Goal: Information Seeking & Learning: Learn about a topic

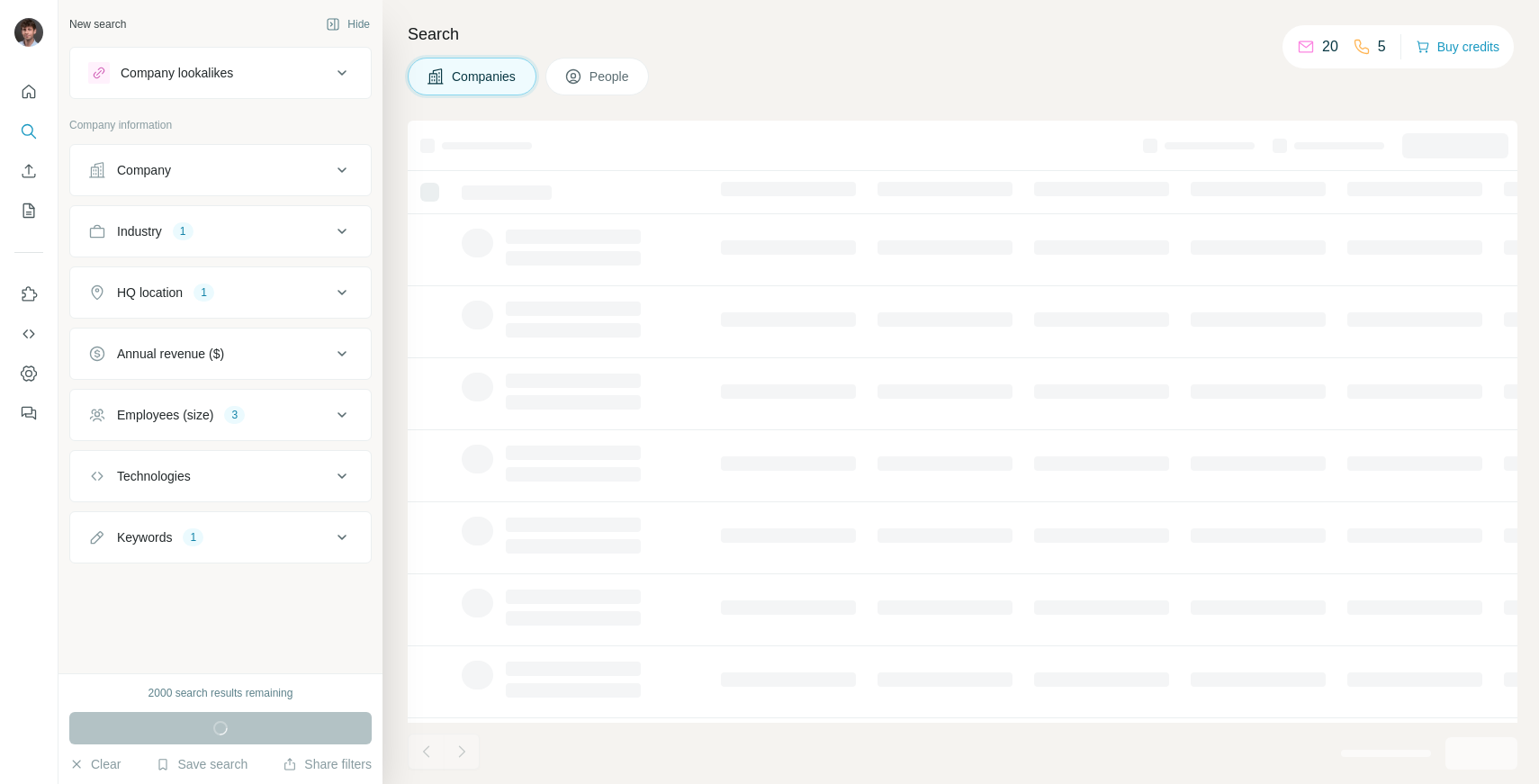
click at [146, 231] on div "Industry" at bounding box center [140, 230] width 45 height 18
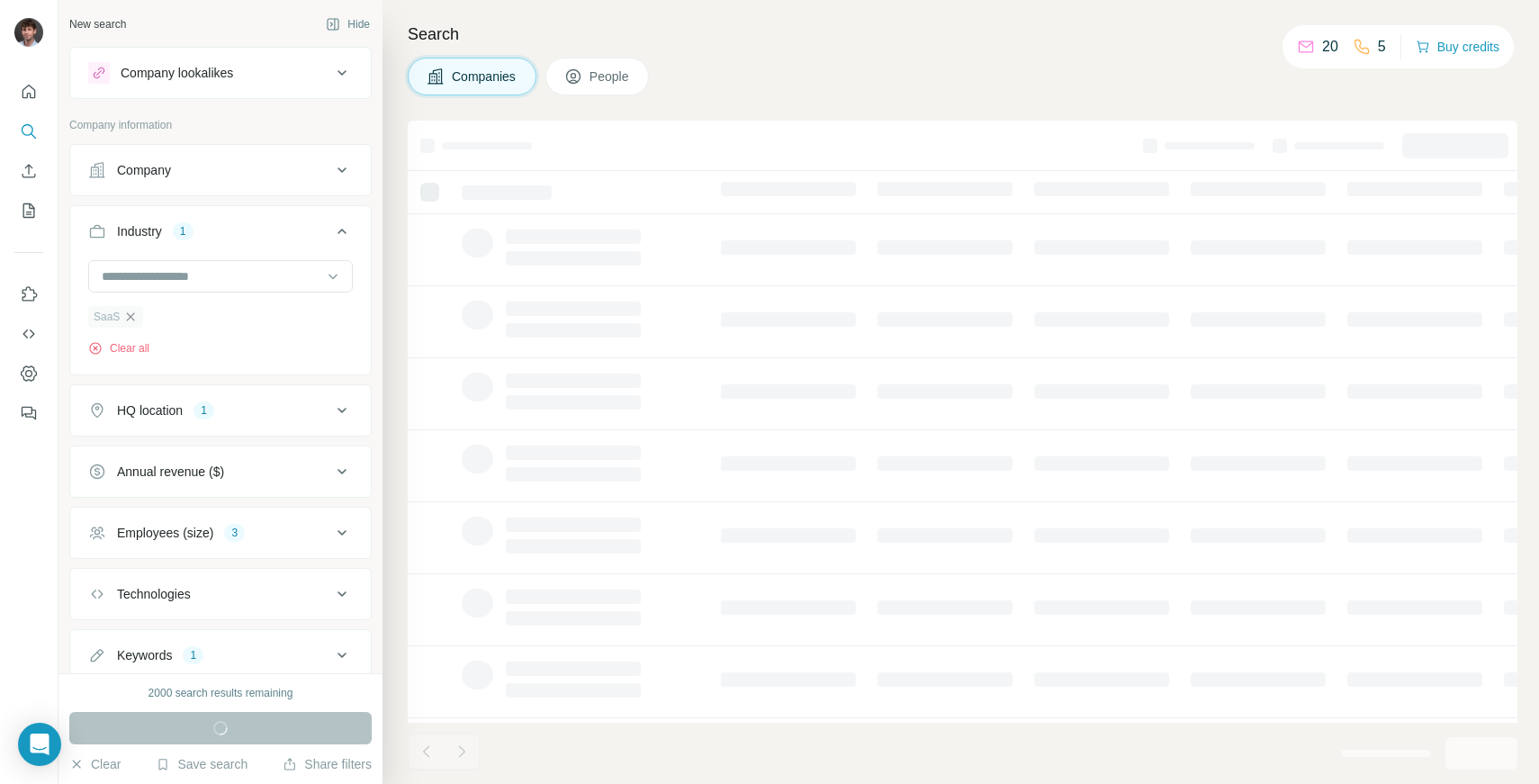
click at [132, 320] on icon "button" at bounding box center [130, 317] width 14 height 14
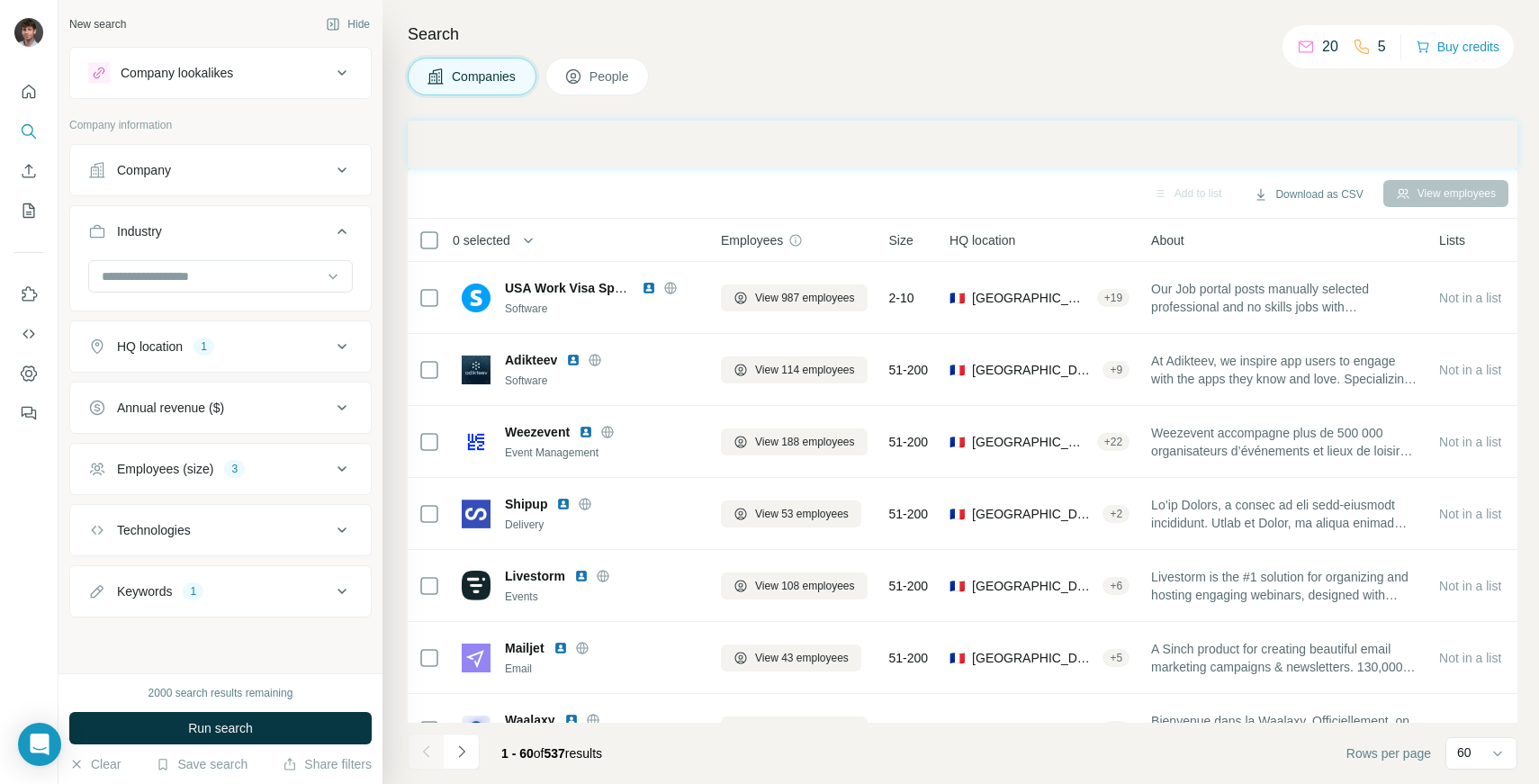
click at [179, 350] on div "HQ location" at bounding box center [150, 346] width 66 height 18
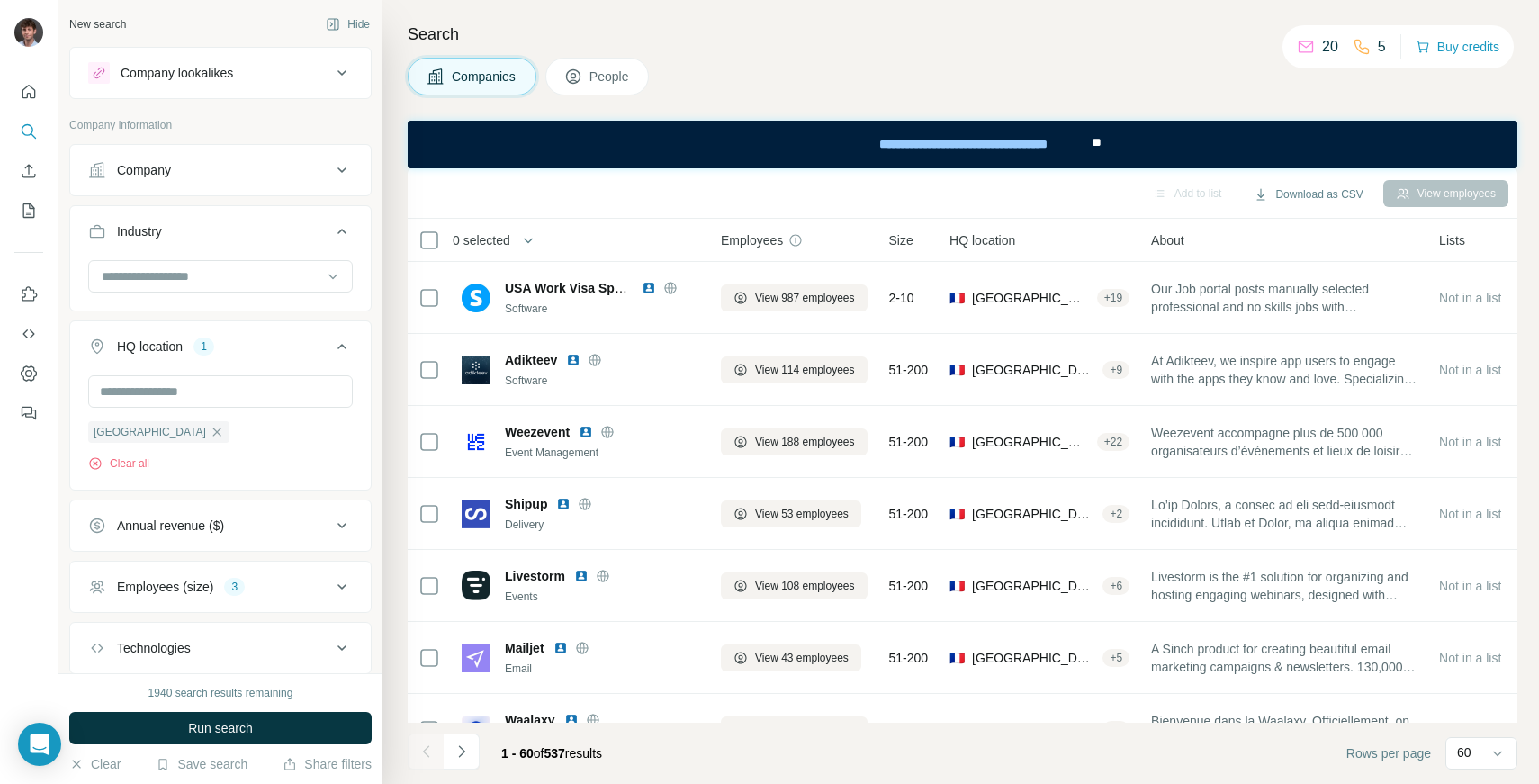
click at [170, 550] on div "Annual revenue ($)" at bounding box center [220, 525] width 303 height 52
click at [165, 513] on button "Annual revenue ($)" at bounding box center [220, 525] width 301 height 43
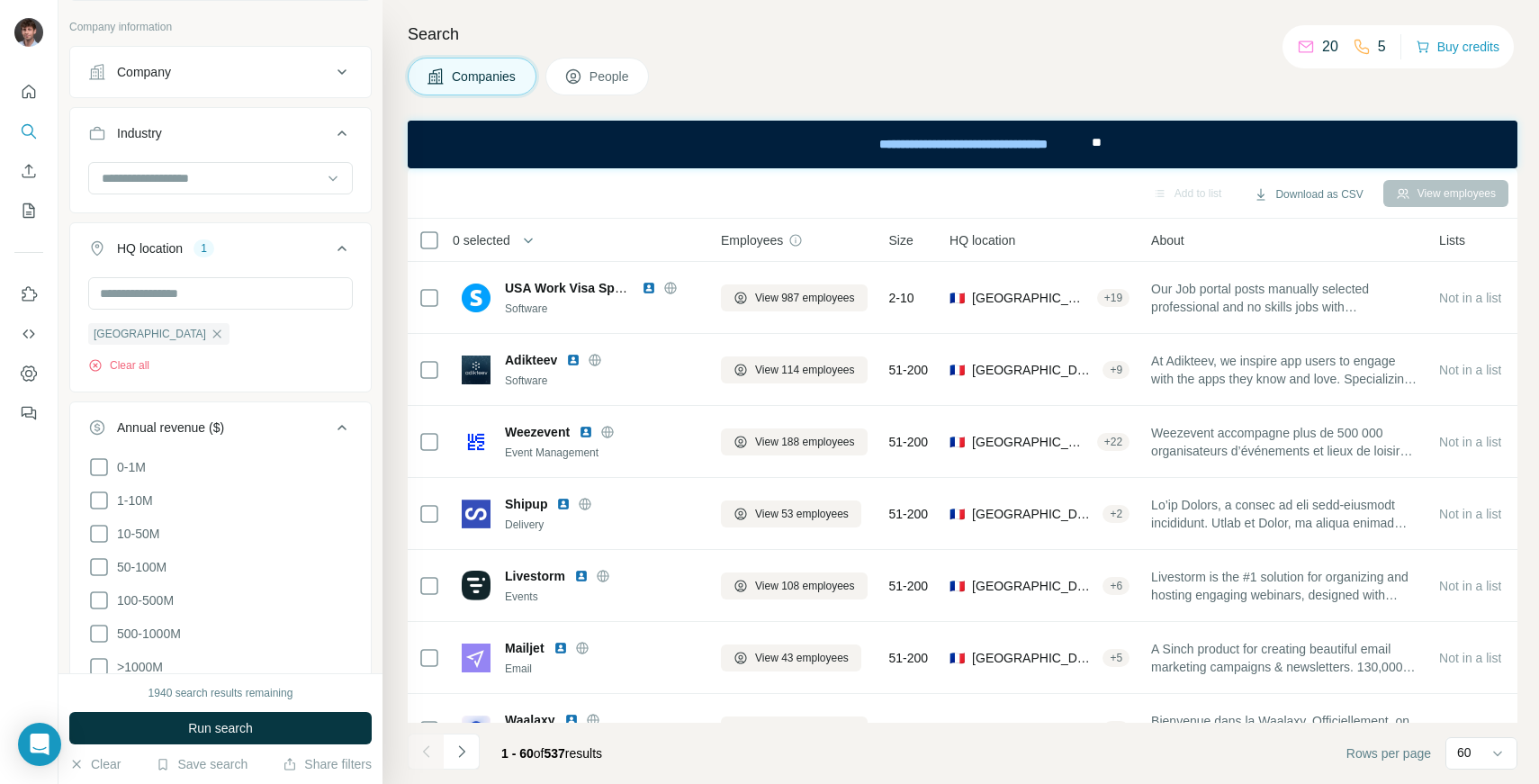
scroll to position [99, 0]
click at [96, 535] on icon at bounding box center [98, 532] width 22 height 22
click at [90, 564] on icon at bounding box center [98, 566] width 22 height 22
click at [98, 543] on li "10-50M" at bounding box center [220, 533] width 265 height 22
click at [98, 539] on icon at bounding box center [98, 532] width 18 height 18
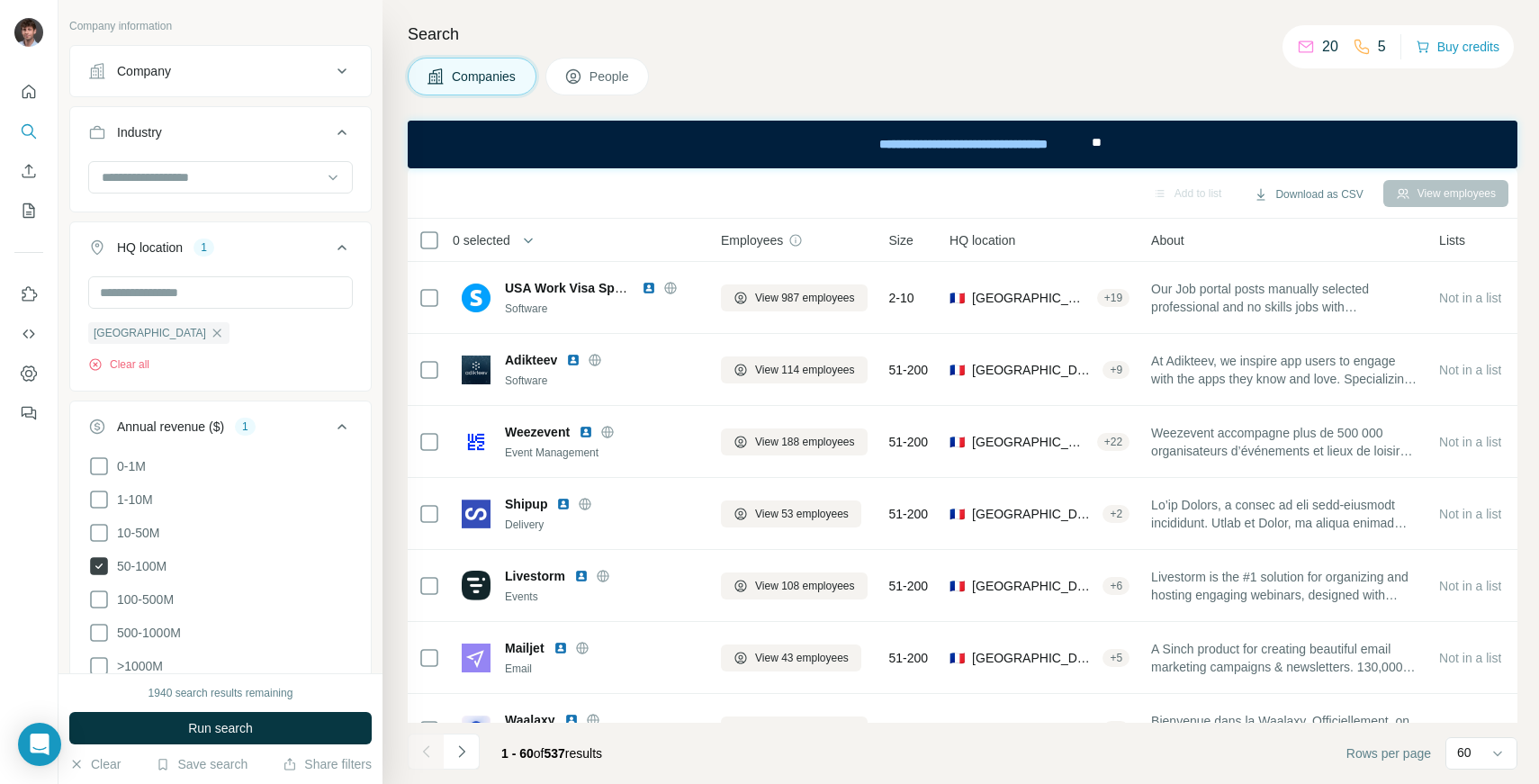
click at [98, 560] on icon at bounding box center [98, 566] width 18 height 18
click at [96, 495] on icon at bounding box center [98, 499] width 22 height 22
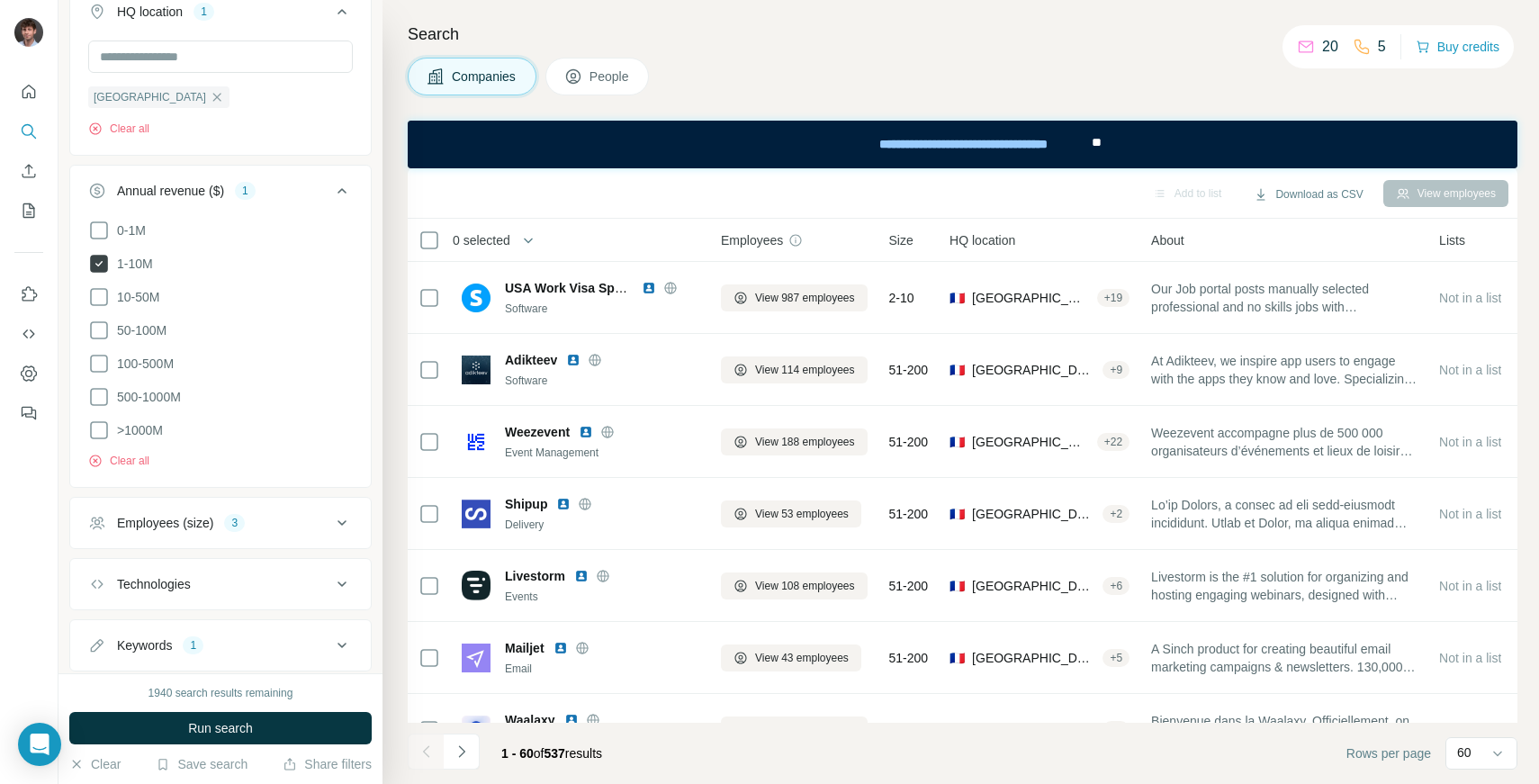
scroll to position [340, 0]
click at [114, 510] on div "Employees (size) 3" at bounding box center [209, 517] width 243 height 18
click at [99, 248] on icon at bounding box center [98, 258] width 22 height 22
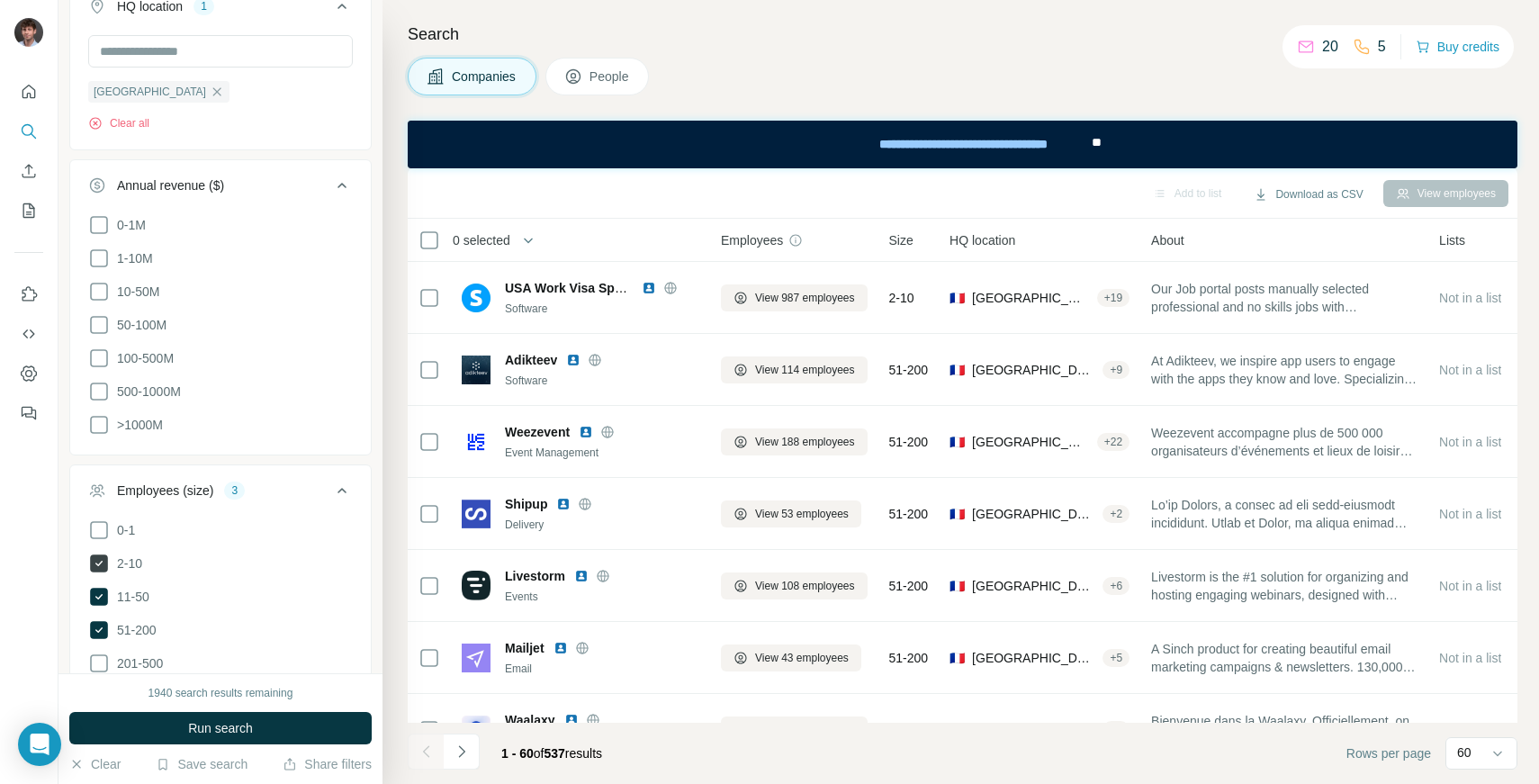
click at [130, 565] on span "2-10" at bounding box center [126, 563] width 33 height 18
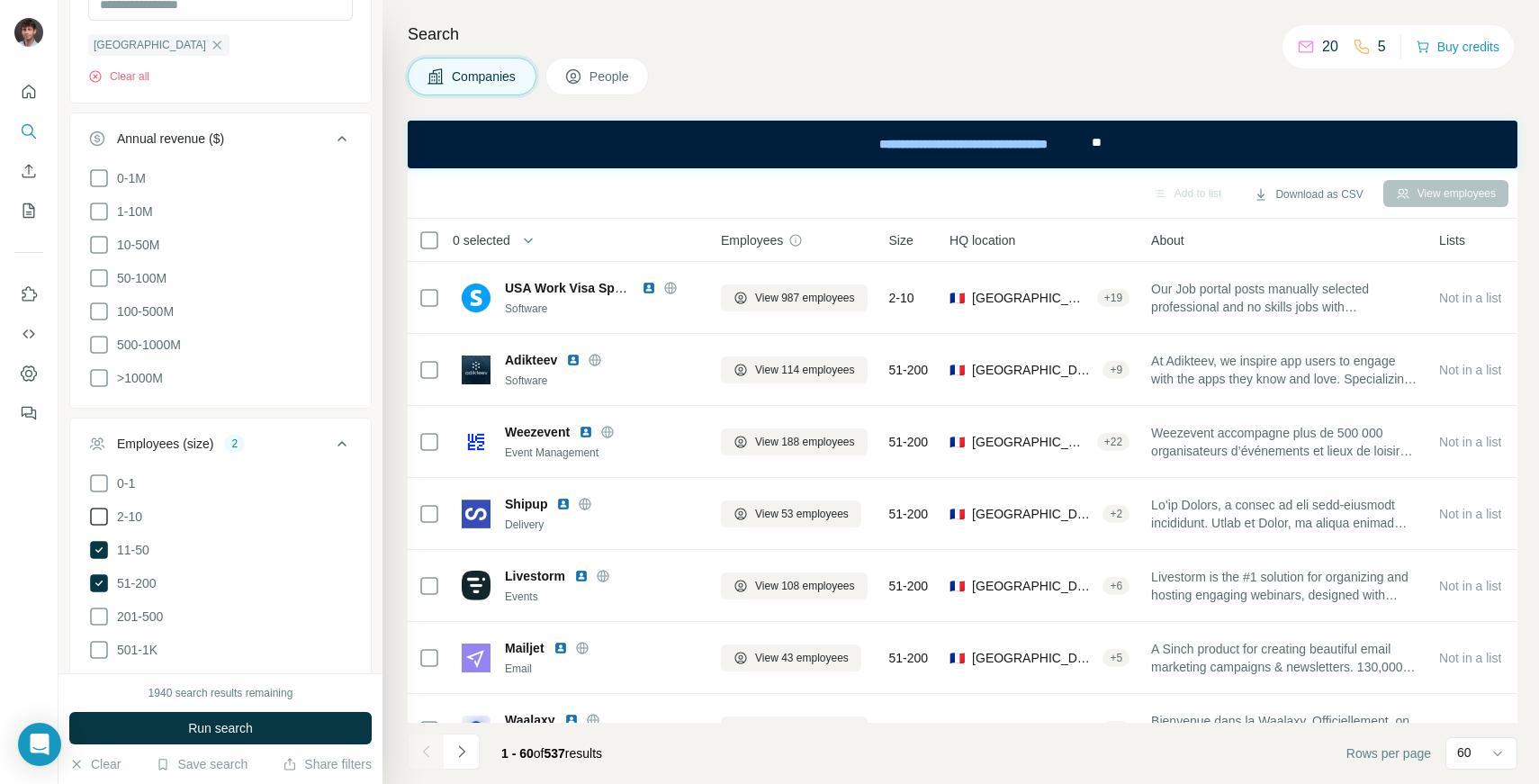
scroll to position [392, 0]
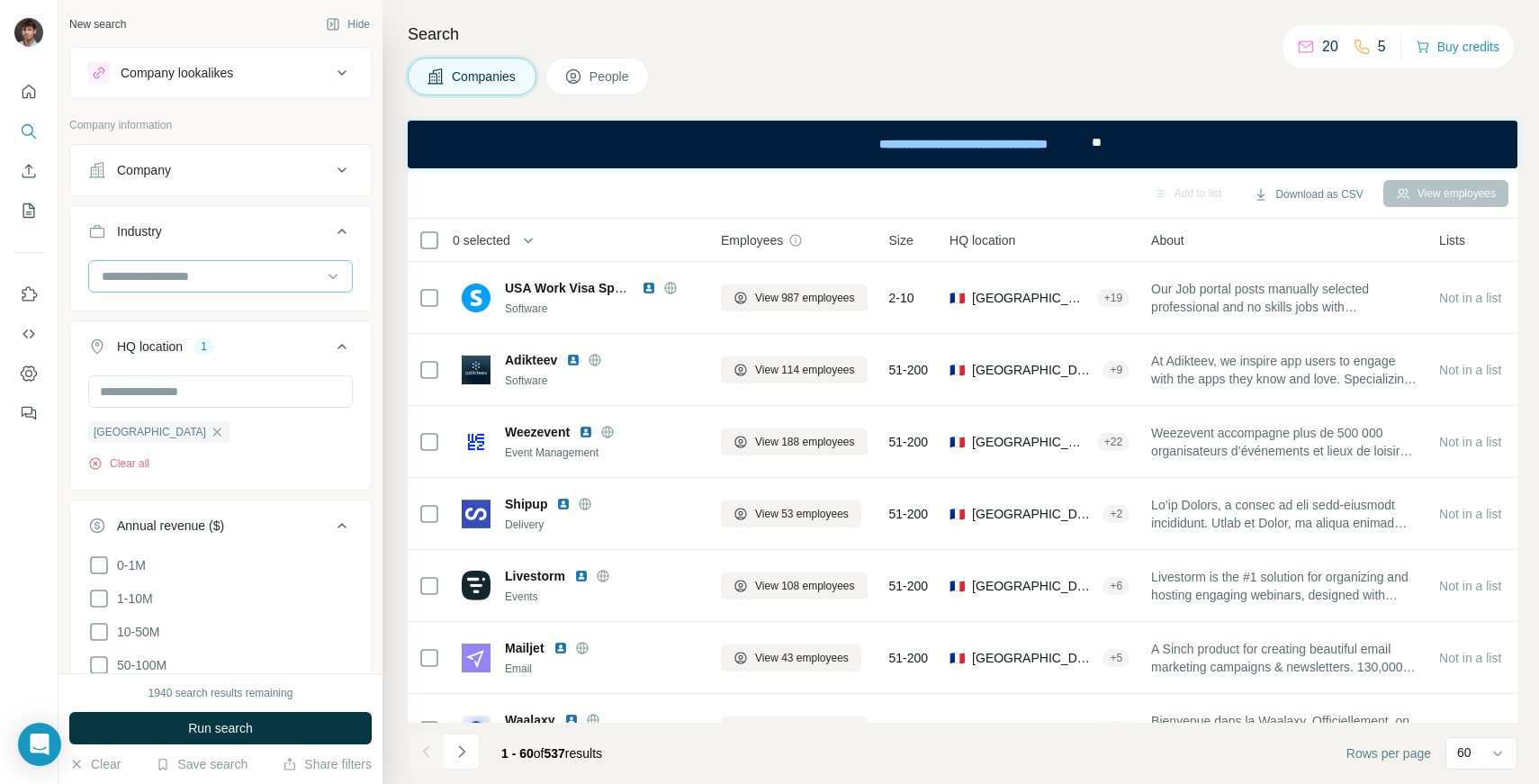
click at [111, 273] on input at bounding box center [211, 275] width 222 height 20
type input "*"
type input "****"
click at [132, 329] on div "Jewelry" at bounding box center [220, 317] width 265 height 41
click at [147, 291] on div at bounding box center [220, 276] width 265 height 33
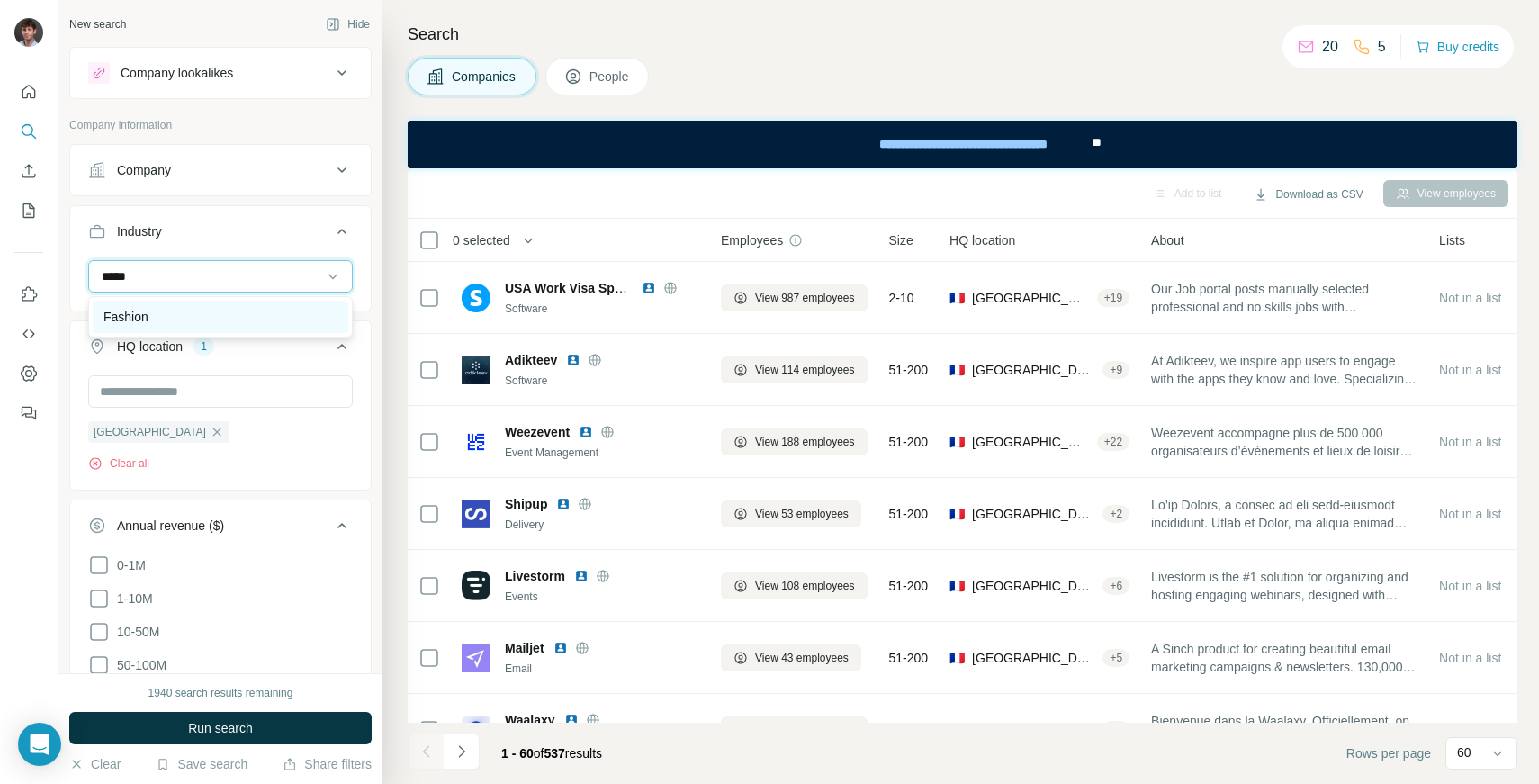
type input "*****"
click at [155, 318] on div "Fashion" at bounding box center [221, 317] width 234 height 18
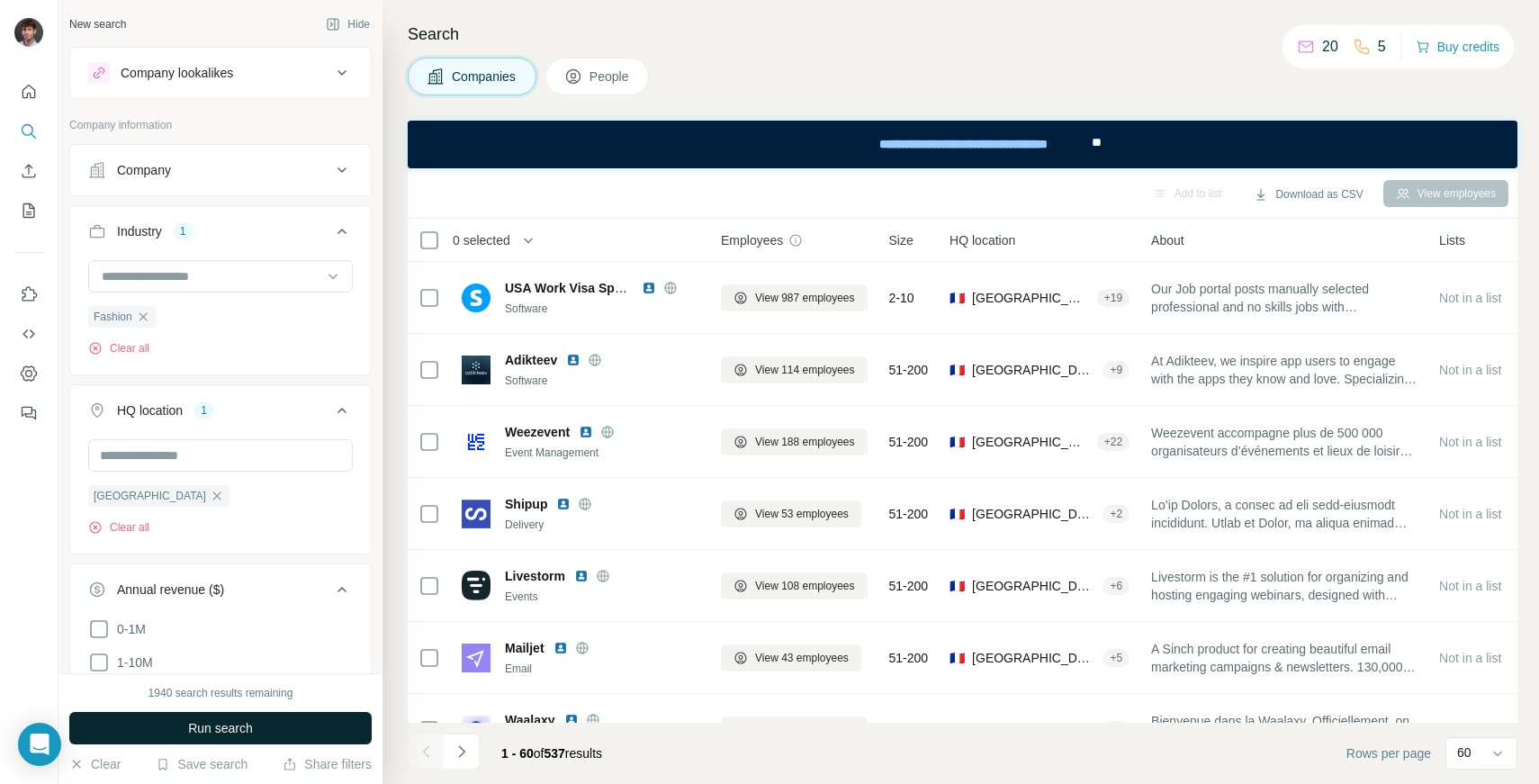
click at [142, 742] on button "Run search" at bounding box center [220, 728] width 303 height 33
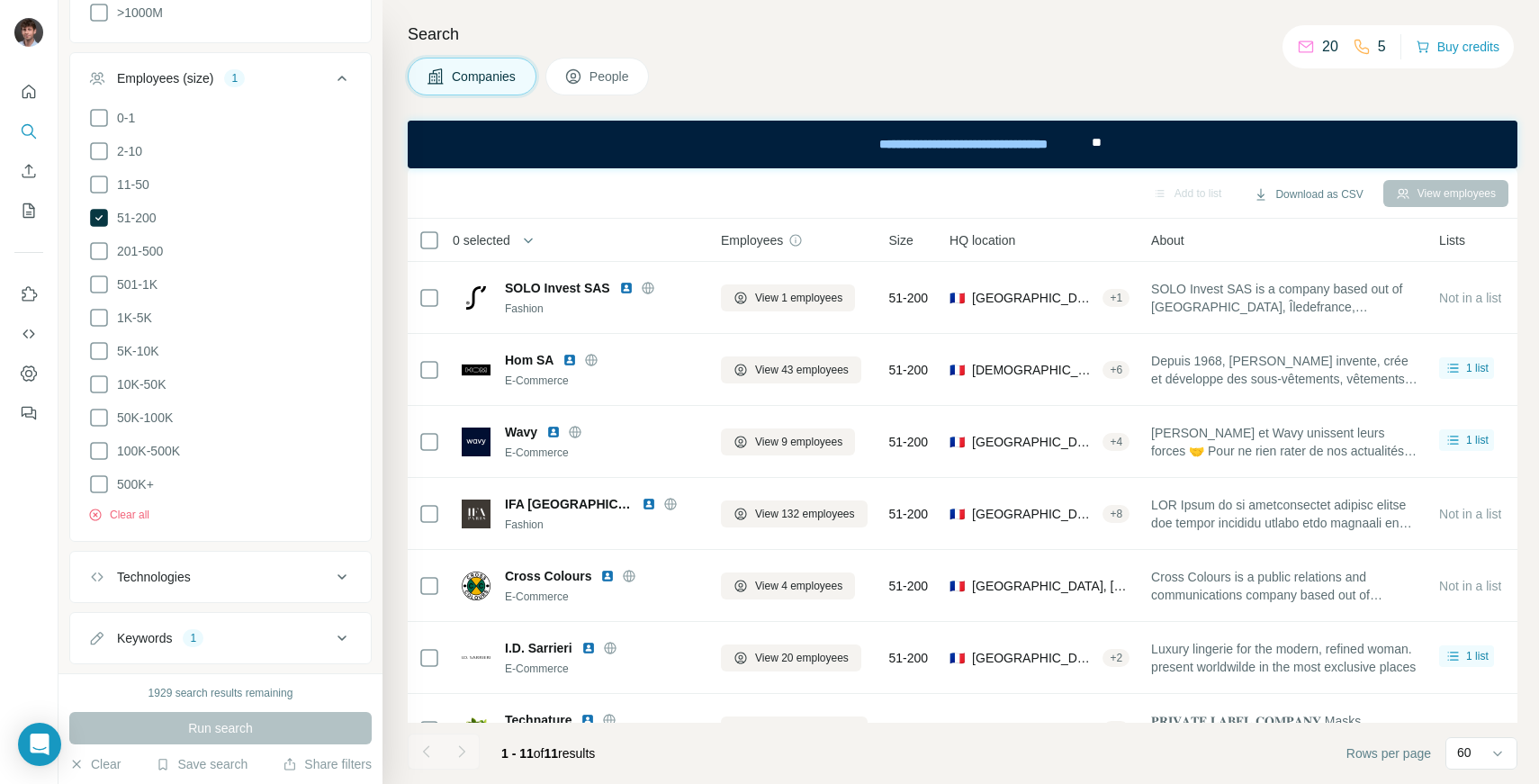
scroll to position [850, 0]
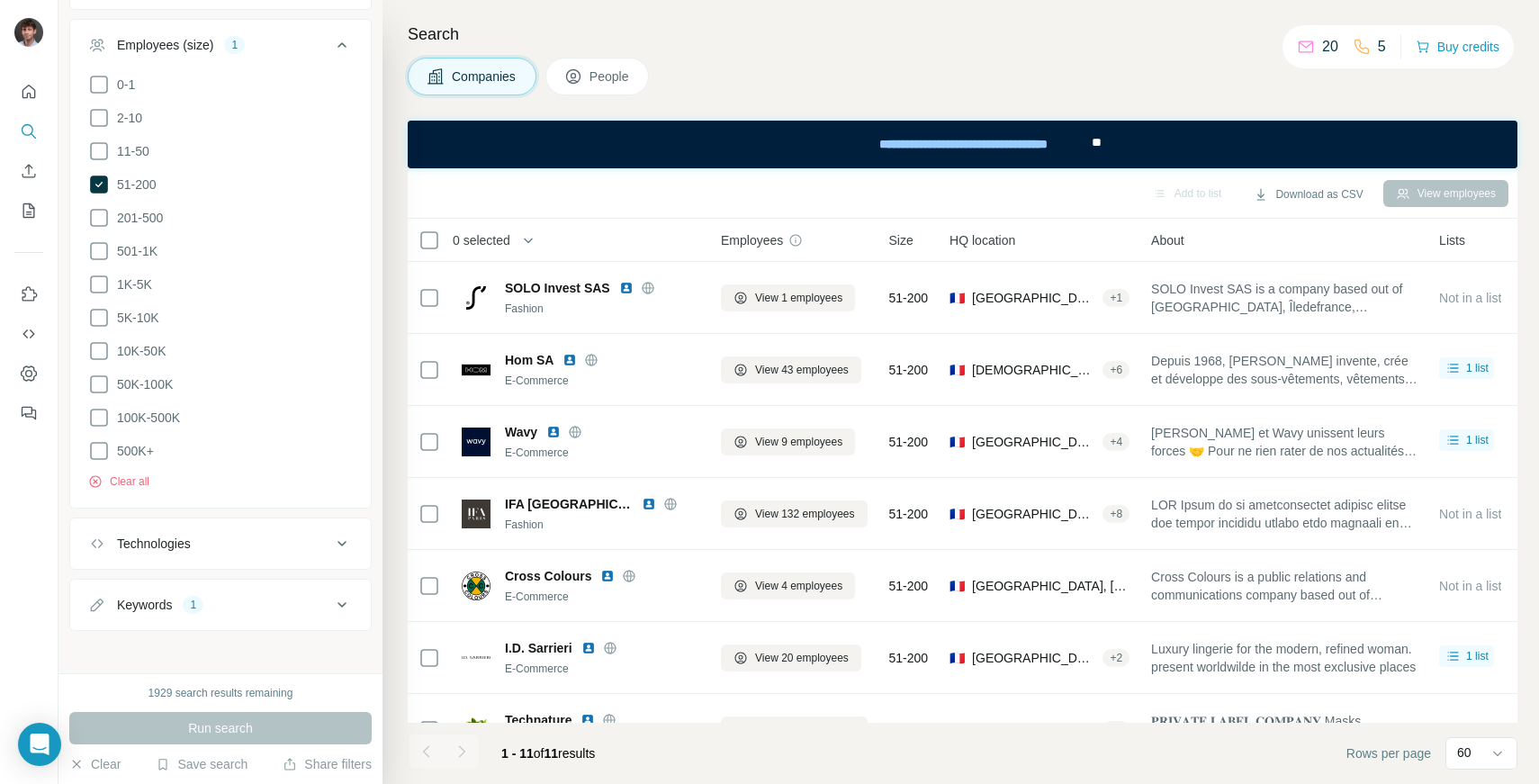
click at [170, 596] on div "Keywords" at bounding box center [144, 604] width 55 height 18
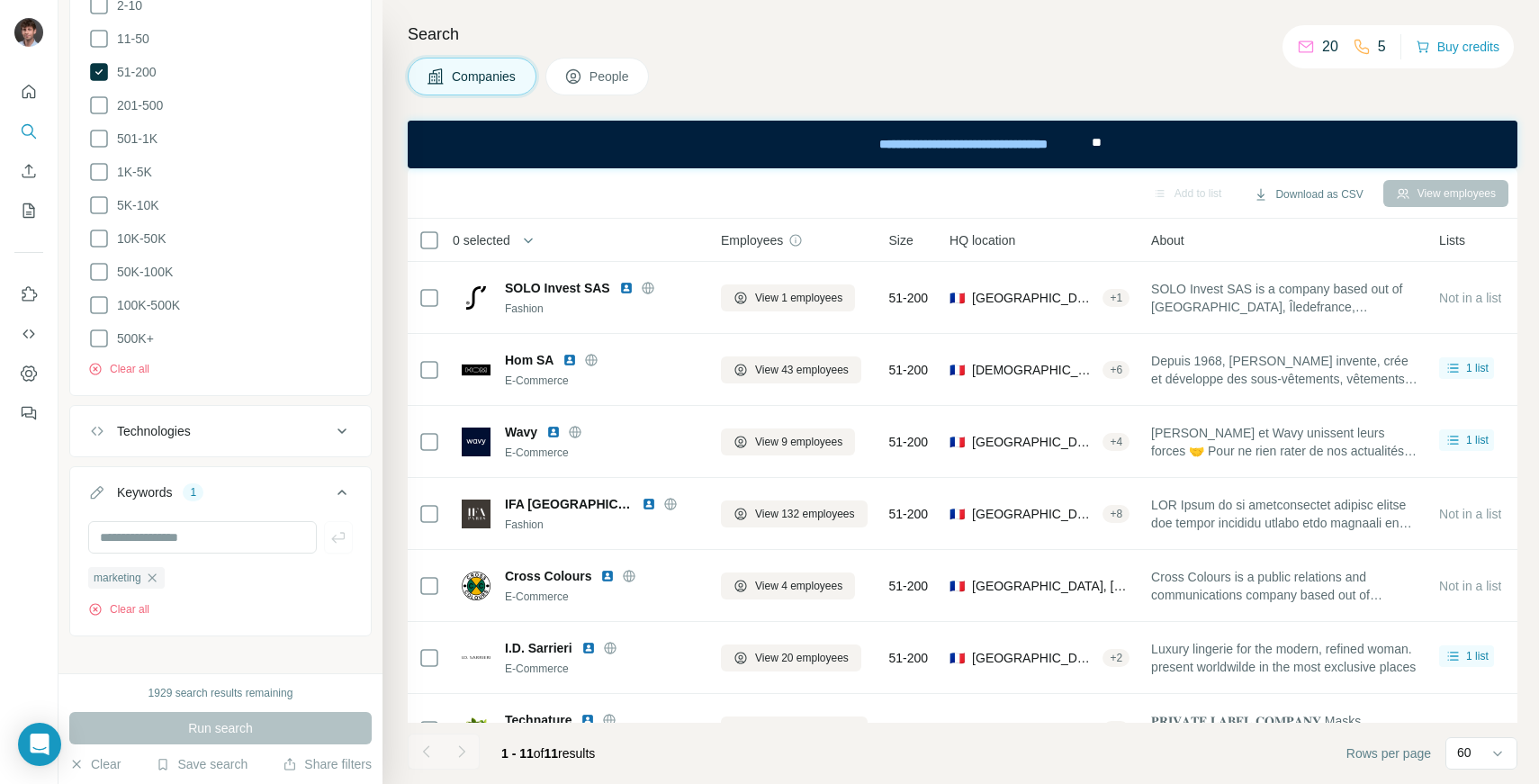
scroll to position [963, 0]
click at [157, 572] on icon "button" at bounding box center [152, 576] width 14 height 14
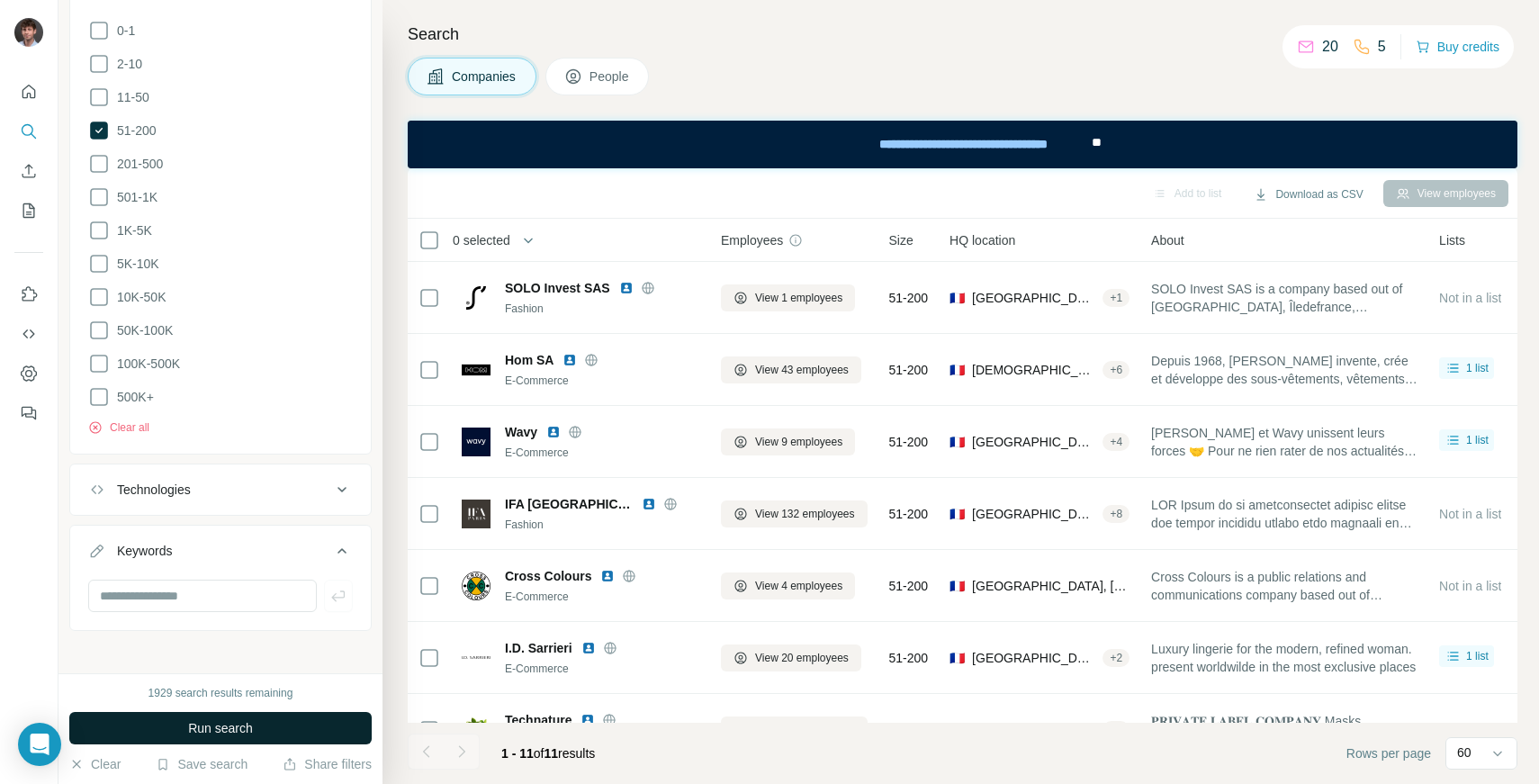
click at [208, 717] on button "Run search" at bounding box center [220, 728] width 303 height 33
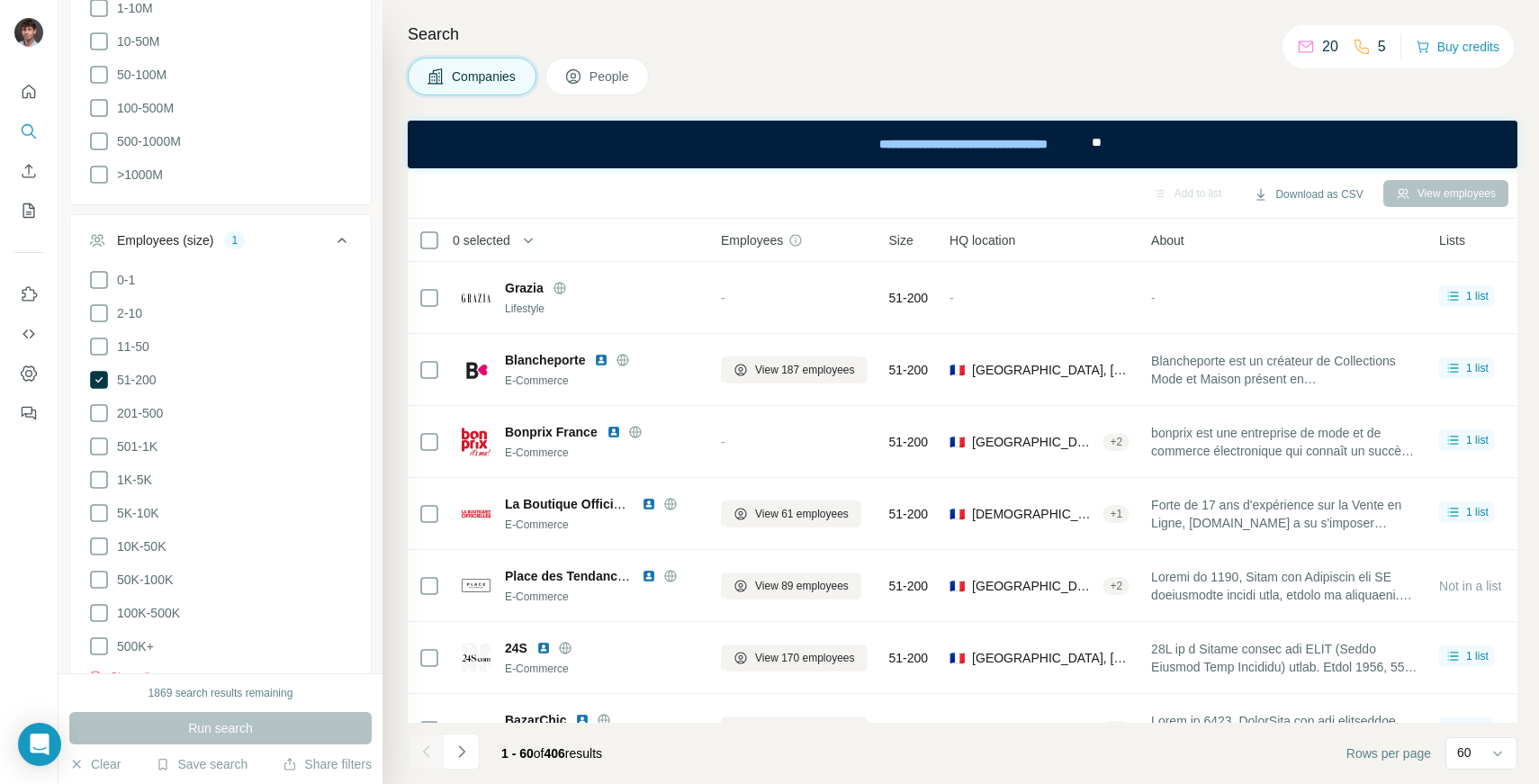
scroll to position [627, 0]
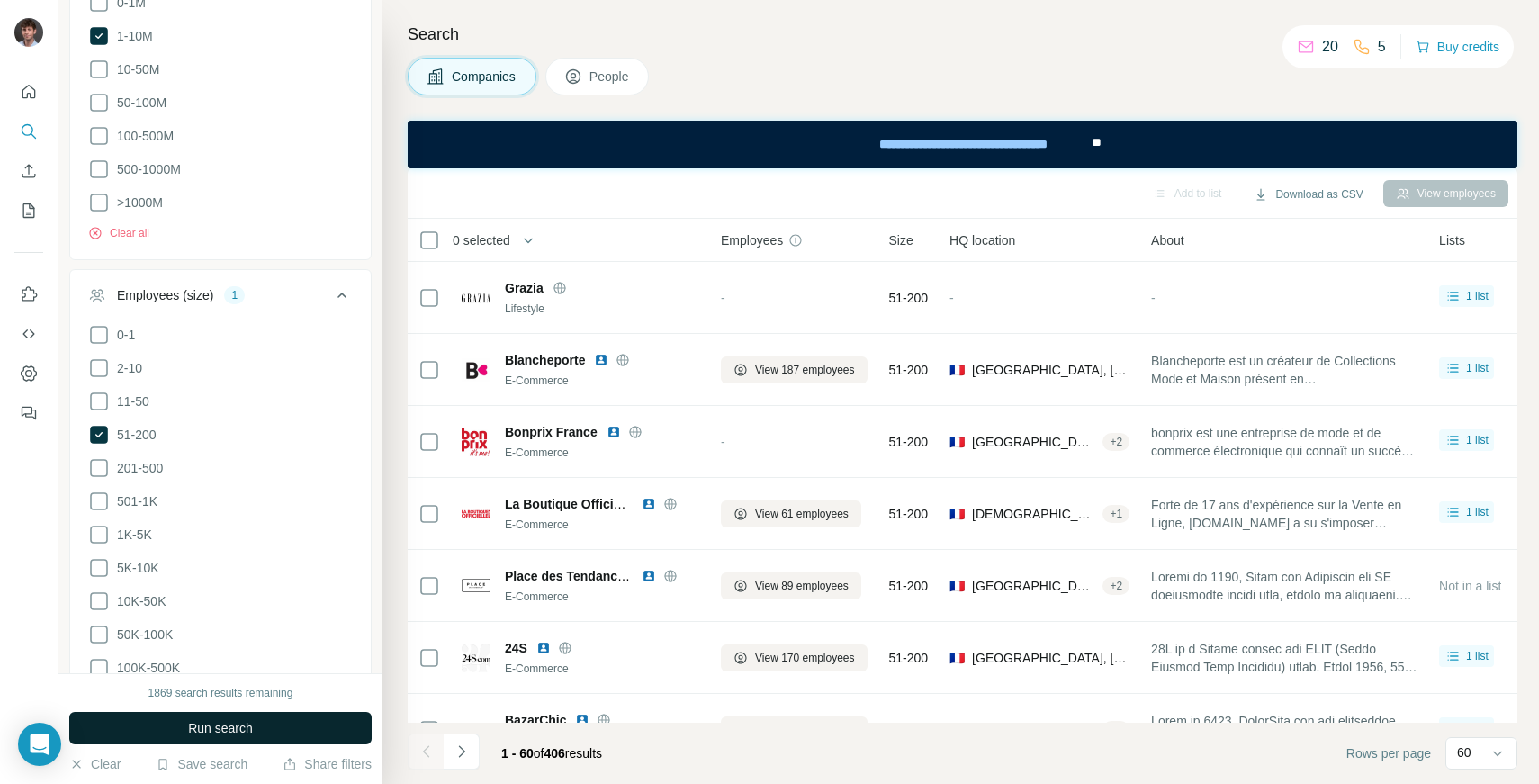
click at [157, 722] on button "Run search" at bounding box center [220, 728] width 303 height 33
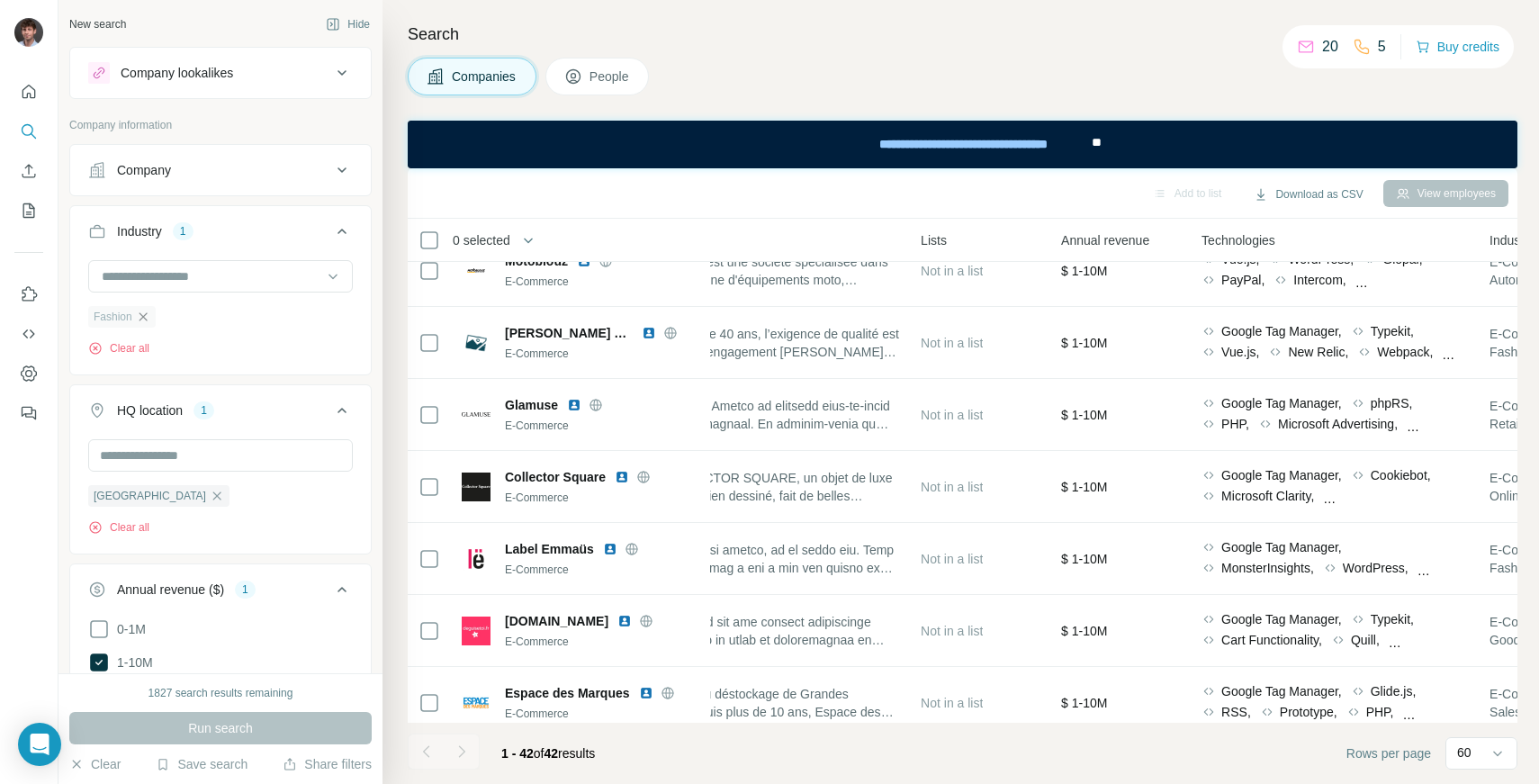
click at [149, 323] on icon "button" at bounding box center [142, 317] width 14 height 14
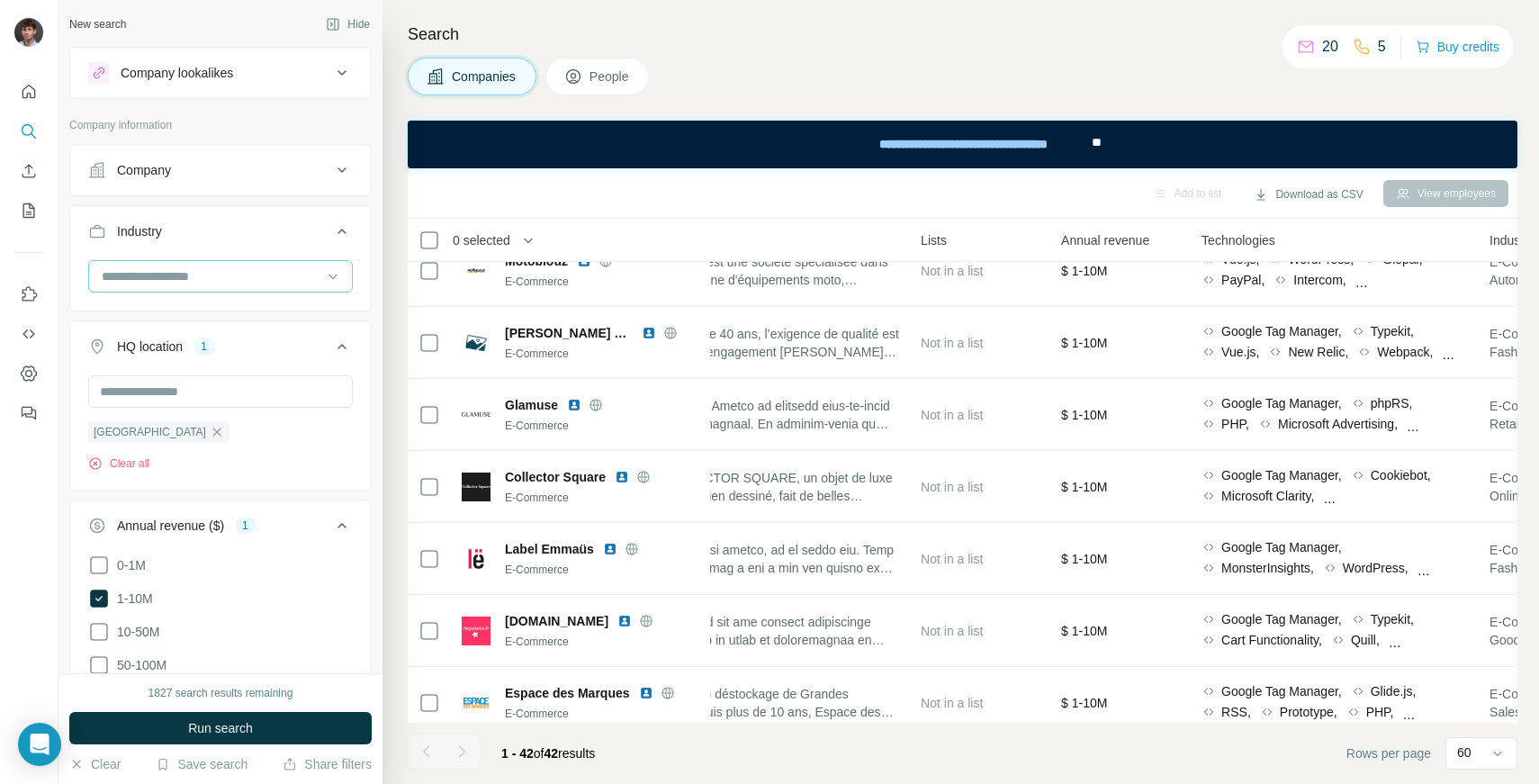
click at [170, 281] on input at bounding box center [211, 275] width 222 height 20
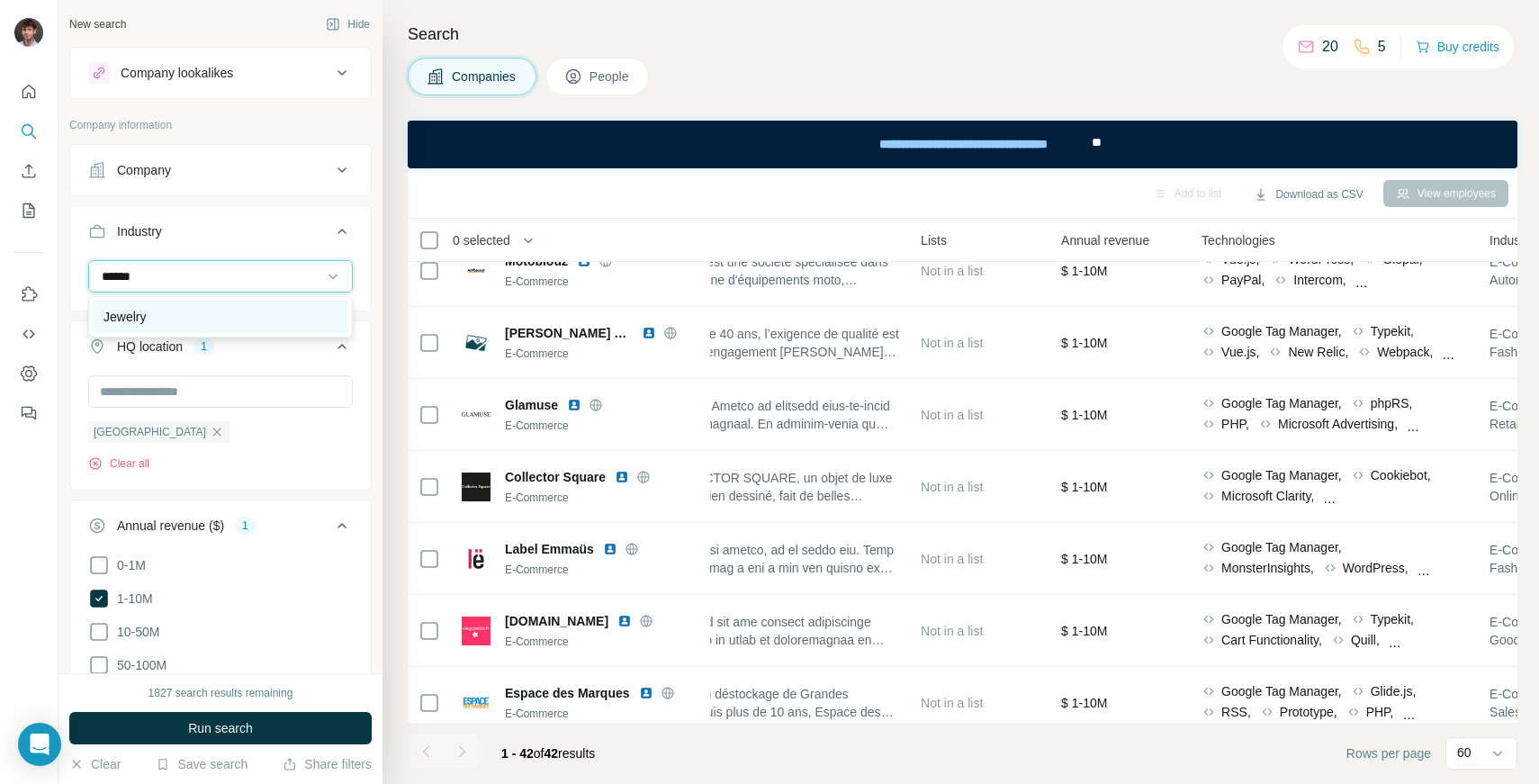
type input "******"
click at [142, 317] on p "Jewelry" at bounding box center [125, 317] width 42 height 18
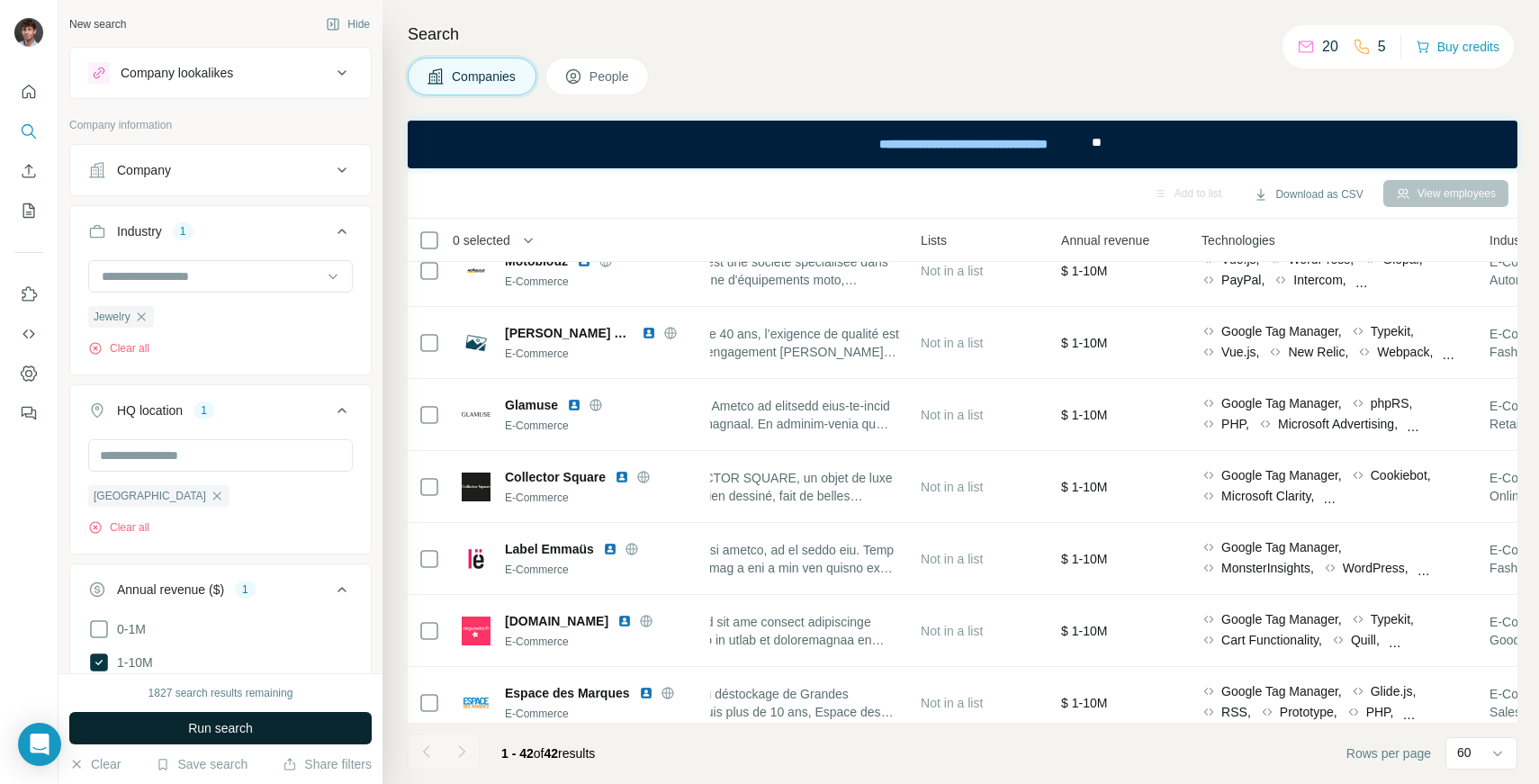
click at [257, 732] on button "Run search" at bounding box center [220, 728] width 303 height 33
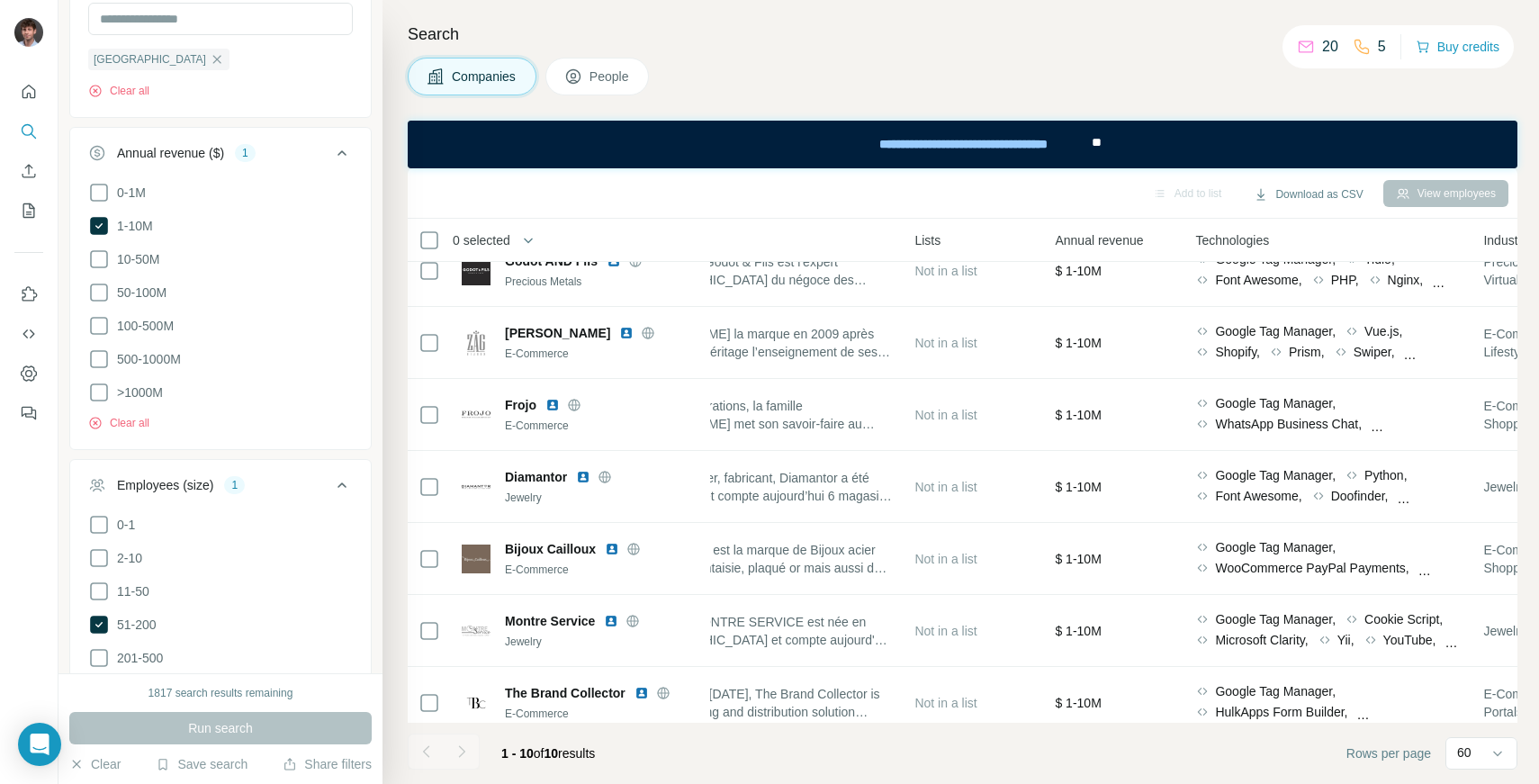
scroll to position [446, 0]
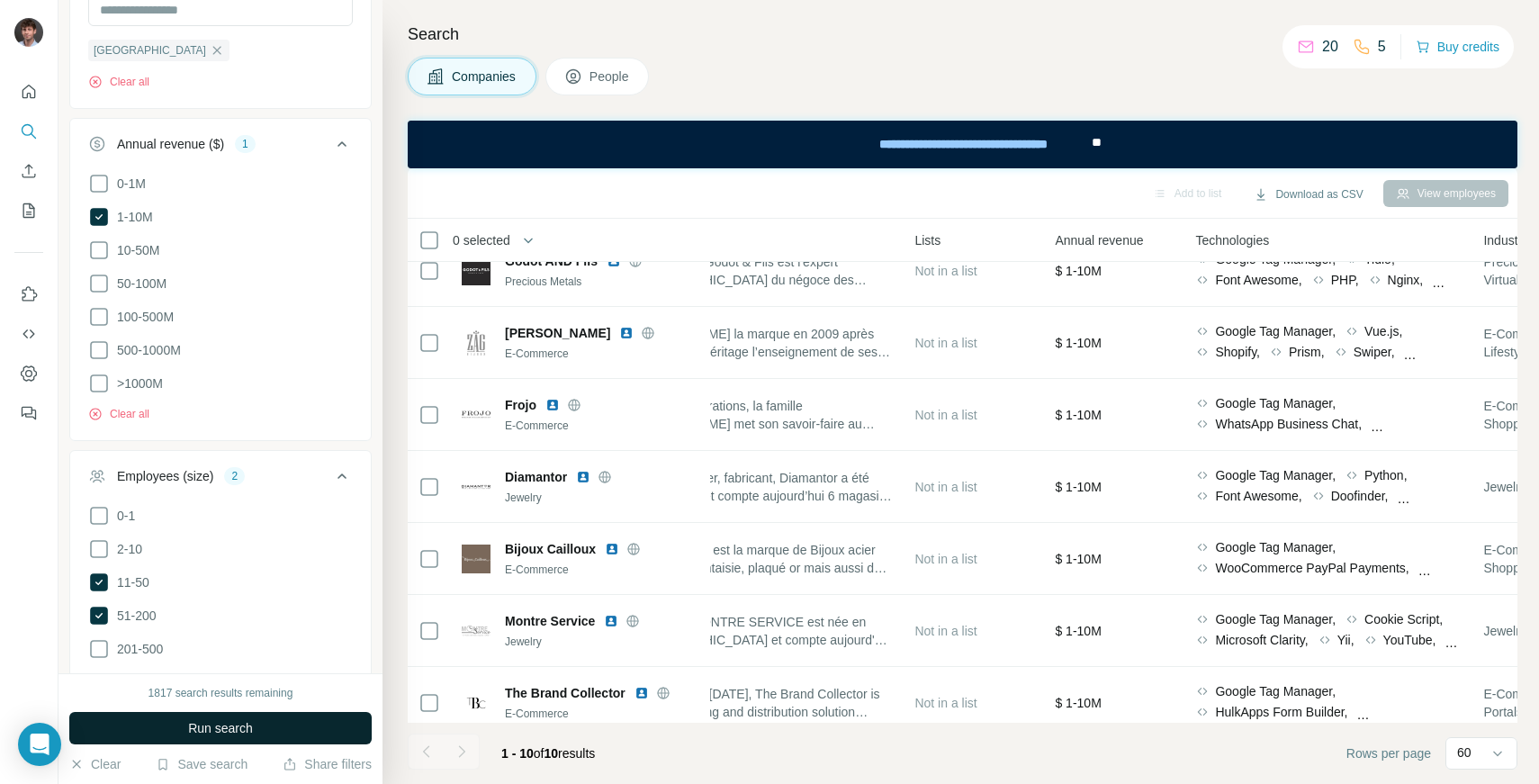
click at [158, 742] on button "Run search" at bounding box center [220, 728] width 303 height 33
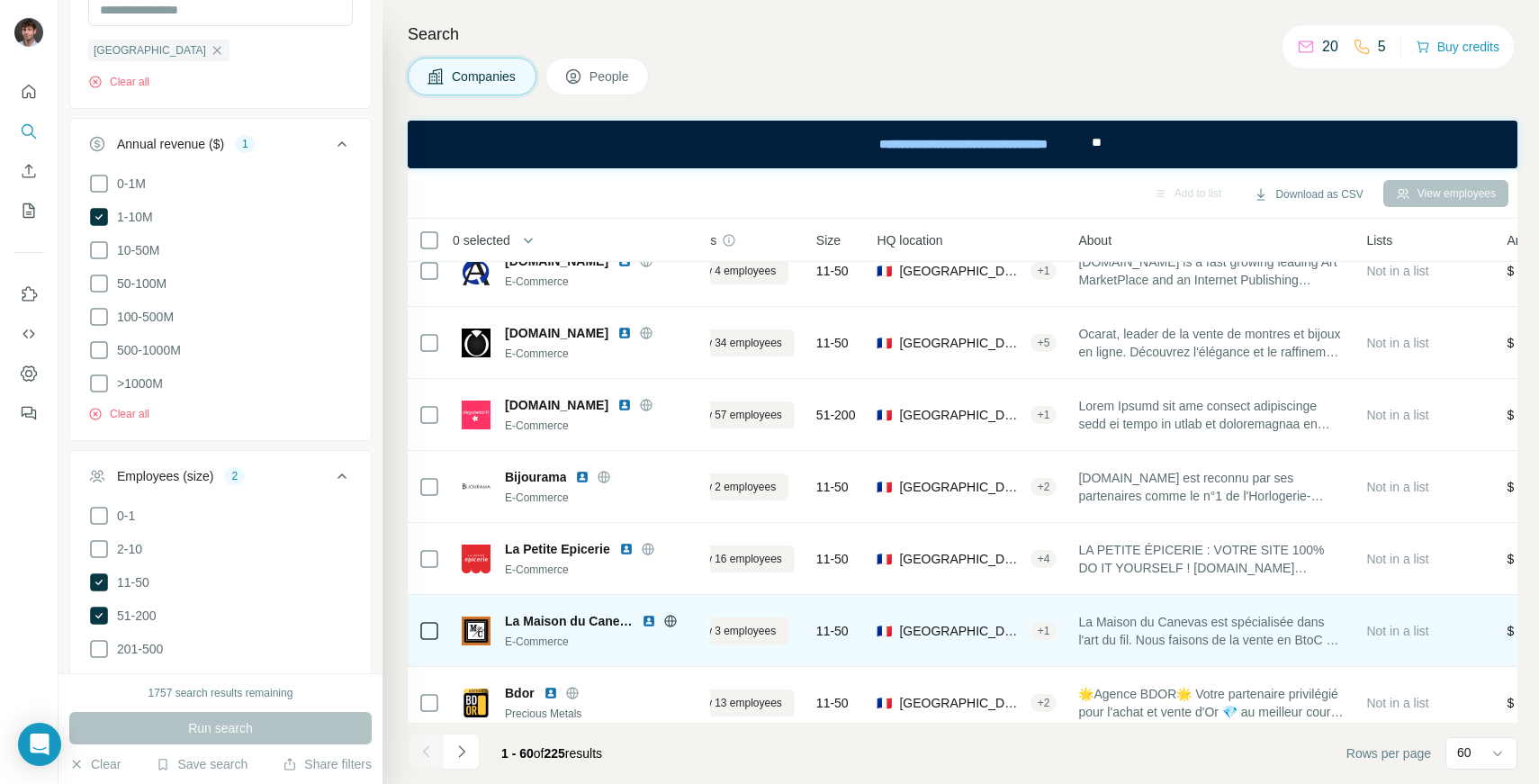
scroll to position [99, 65]
